Goal: Go to known website: Access a specific website the user already knows

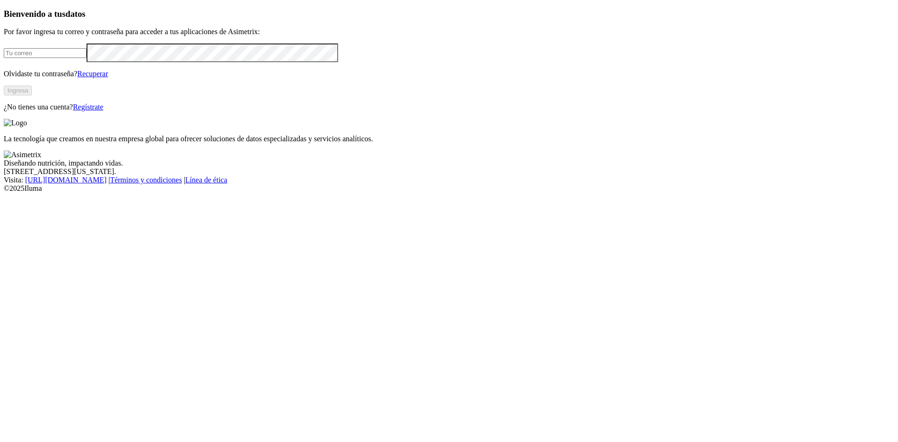
type input "[EMAIL_ADDRESS][DOMAIN_NAME]"
click at [32, 95] on button "Ingresa" at bounding box center [18, 91] width 28 height 10
